Goal: Task Accomplishment & Management: Manage account settings

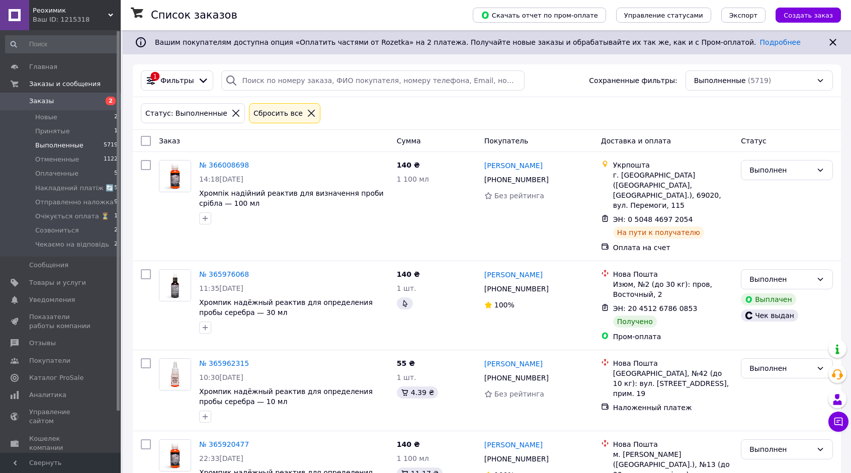
click at [59, 98] on span "Заказы" at bounding box center [61, 101] width 64 height 9
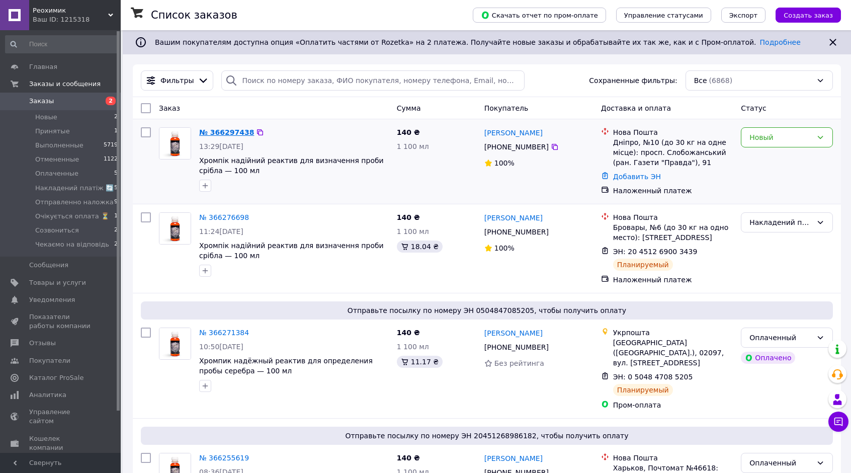
click at [229, 128] on link "№ 366297438" at bounding box center [226, 132] width 55 height 8
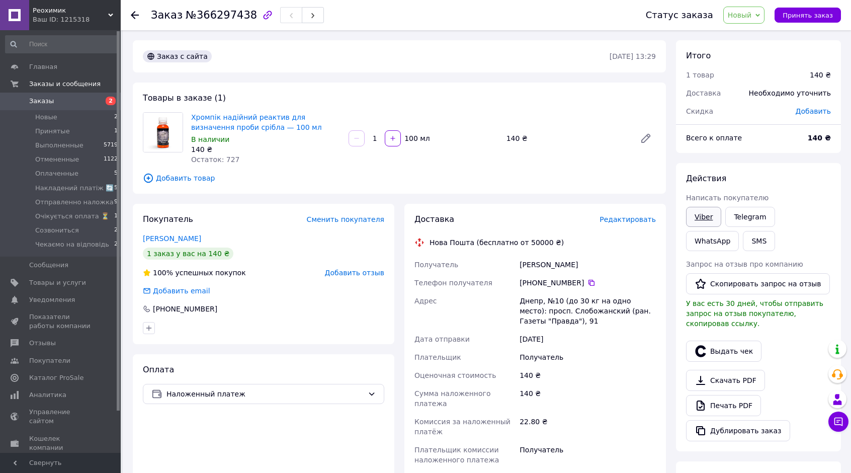
click at [707, 219] on link "Viber" at bounding box center [703, 217] width 35 height 20
drag, startPoint x: 188, startPoint y: 117, endPoint x: 275, endPoint y: 130, distance: 87.5
click at [275, 130] on div "Хромпік надійний реактив для визначення проби срібла — 100 мл В наличии 140 ₴ О…" at bounding box center [265, 138] width 157 height 56
copy link "Хромпік надійний реактив для визначення проби срібла — 100 мл"
click at [555, 148] on div "Хромпік надійний реактив для визначення проби срібла — 100 мл В наличии 140 ₴ О…" at bounding box center [423, 138] width 473 height 56
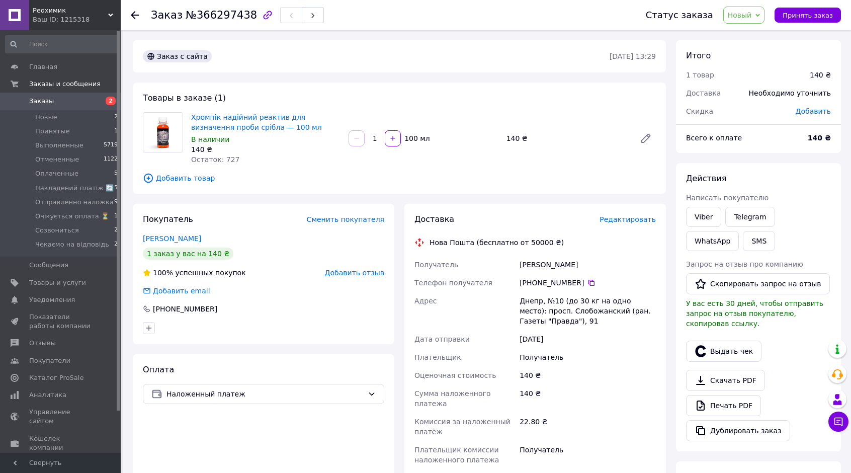
click at [760, 16] on span "Новый" at bounding box center [744, 15] width 42 height 17
click at [753, 115] on li "Чекаємо на відповідь" at bounding box center [768, 115] width 89 height 15
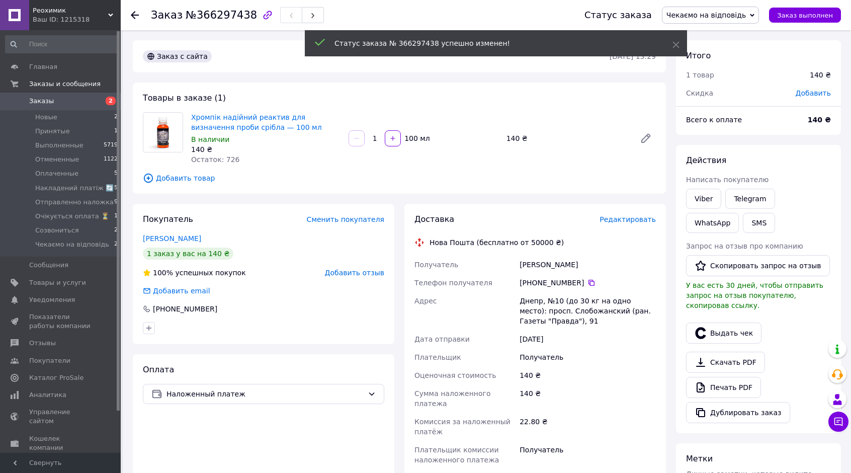
click at [89, 103] on span "Заказы" at bounding box center [61, 101] width 64 height 9
